Goal: Task Accomplishment & Management: Use online tool/utility

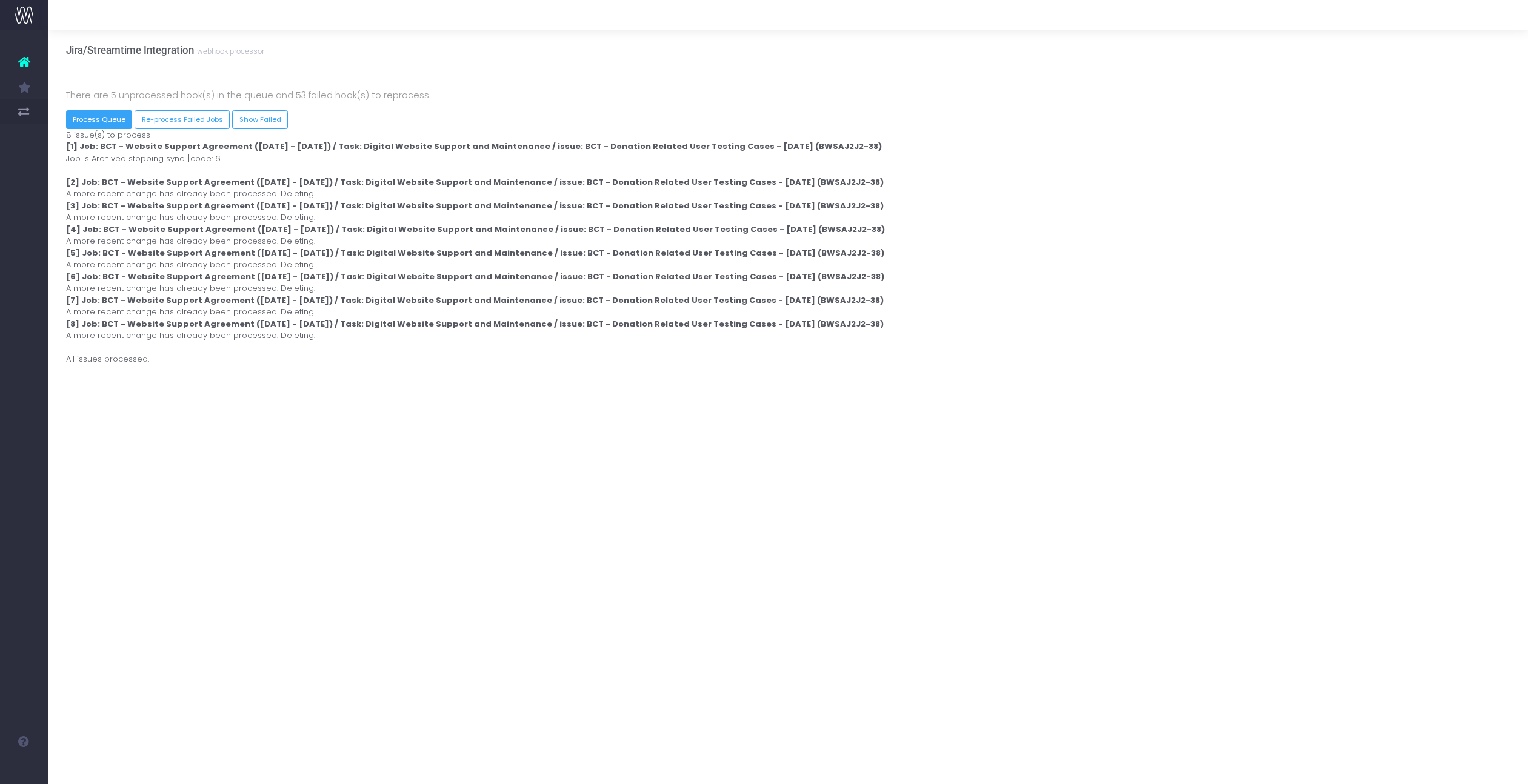
click at [104, 128] on button "Process Queue" at bounding box center [100, 120] width 66 height 19
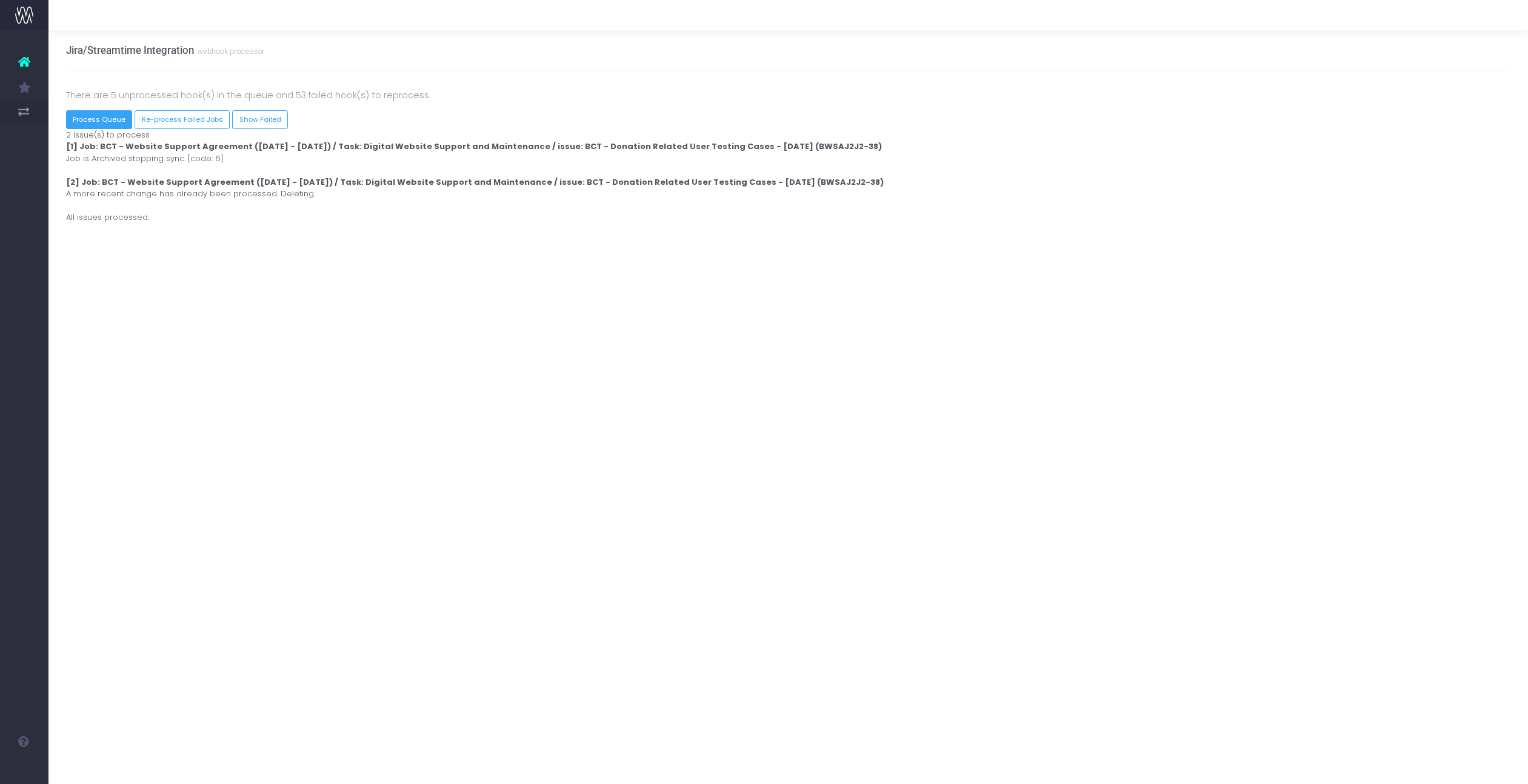
click at [109, 121] on button "Process Queue" at bounding box center [100, 120] width 66 height 19
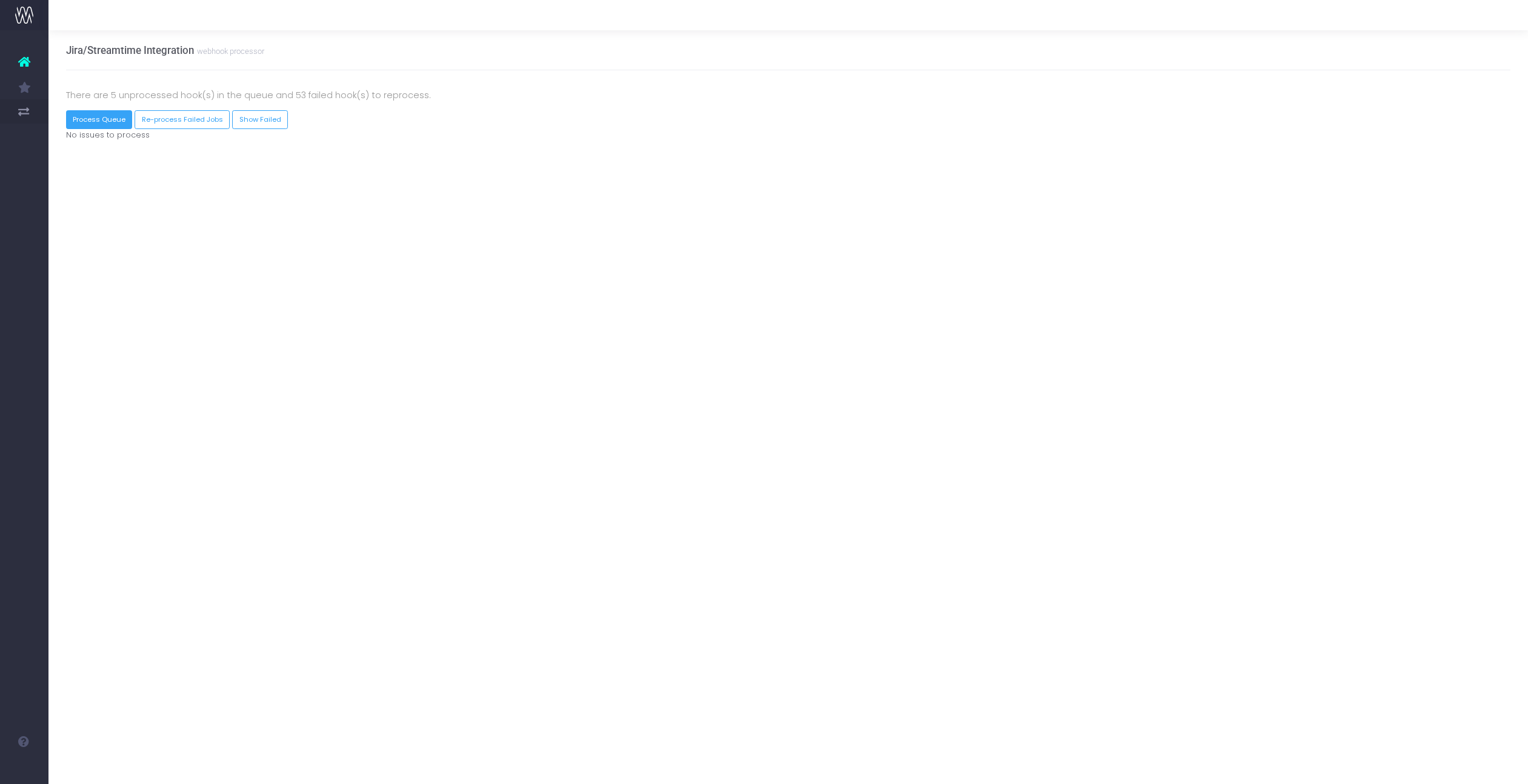
click at [93, 112] on button "Process Queue" at bounding box center [100, 120] width 66 height 19
click at [168, 126] on button "Re-process Failed Jobs" at bounding box center [182, 120] width 95 height 19
click at [288, 115] on link "Show Failed" at bounding box center [279, 120] width 56 height 19
click at [86, 118] on button "Process Queue" at bounding box center [100, 120] width 66 height 19
click at [92, 121] on button "Process Queue" at bounding box center [100, 120] width 66 height 19
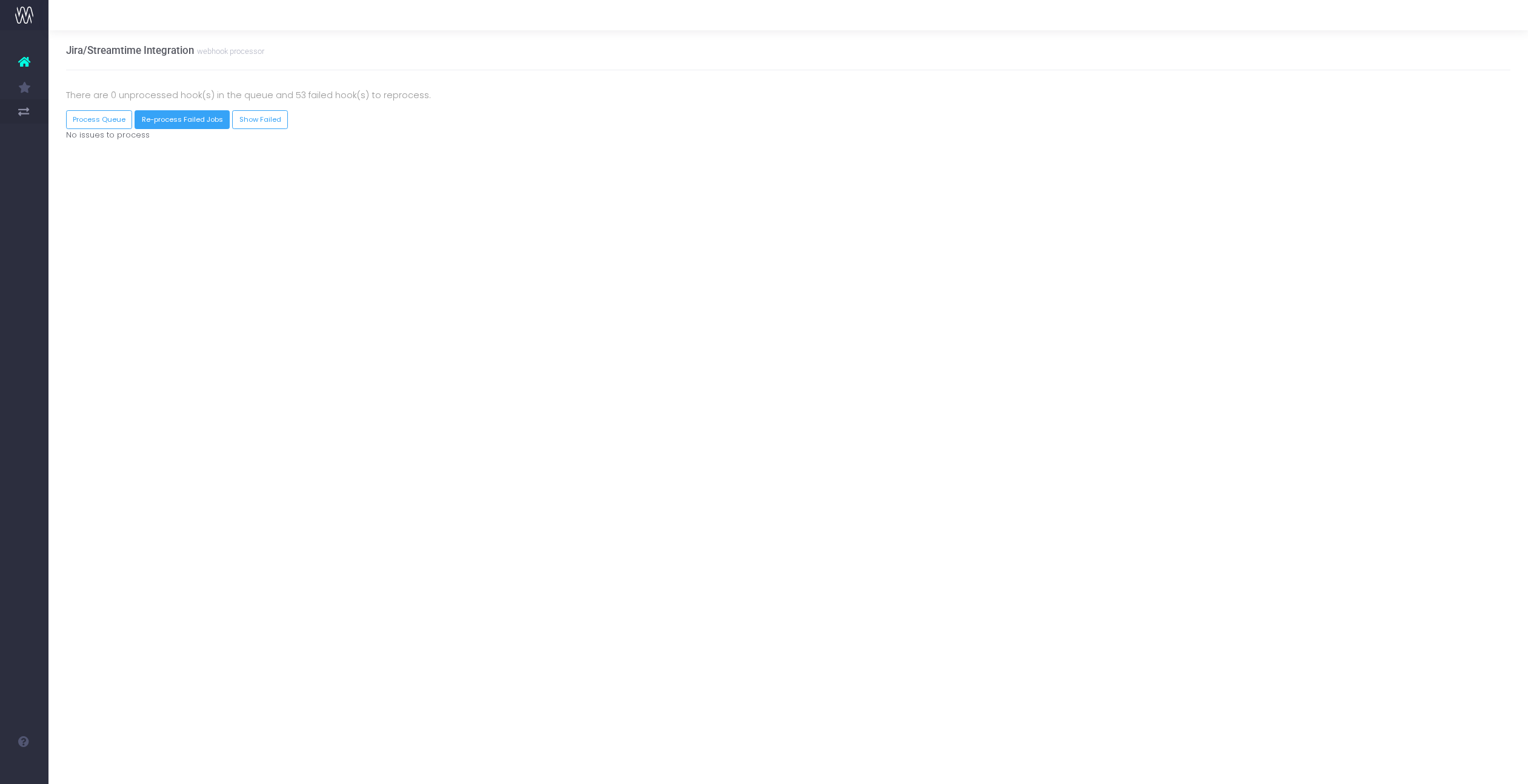
click at [163, 121] on button "Re-process Failed Jobs" at bounding box center [182, 120] width 95 height 19
